Goal: Find specific page/section: Find specific page/section

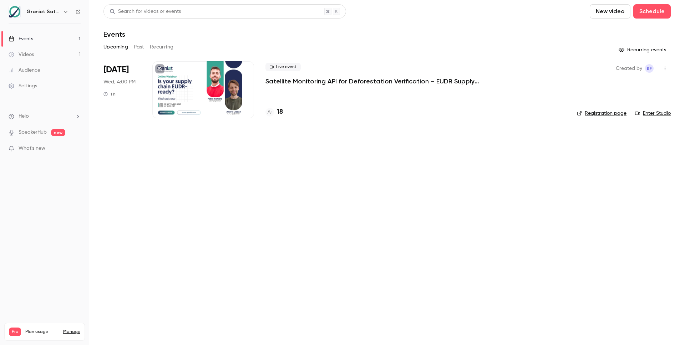
click at [281, 112] on h4 "18" at bounding box center [280, 112] width 6 height 10
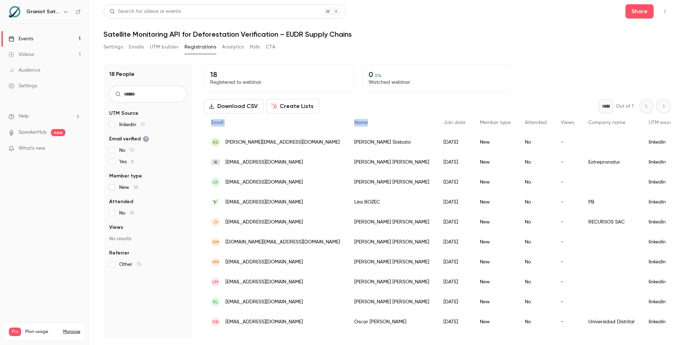
drag, startPoint x: 209, startPoint y: 122, endPoint x: 343, endPoint y: 121, distance: 133.4
click at [343, 121] on div "Email Name Join date Member type Attended Views Company name UTM source UTM med…" at bounding box center [553, 122] width 699 height 19
click at [347, 123] on div "Name" at bounding box center [391, 122] width 89 height 19
